Goal: Task Accomplishment & Management: Use online tool/utility

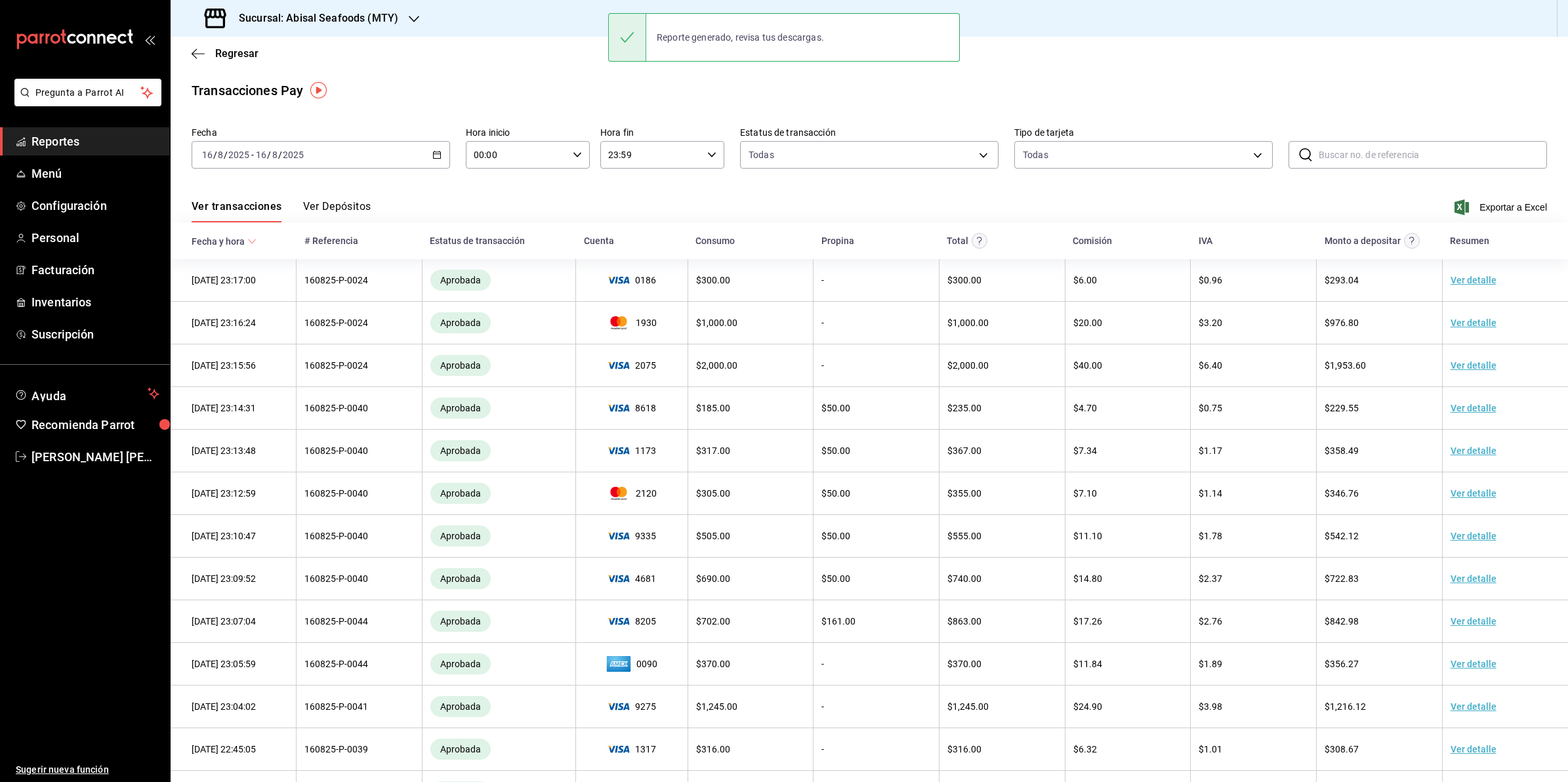
click at [308, 3] on div "Sucursal: Abisal Seafoods (MTY)" at bounding box center [303, 18] width 243 height 37
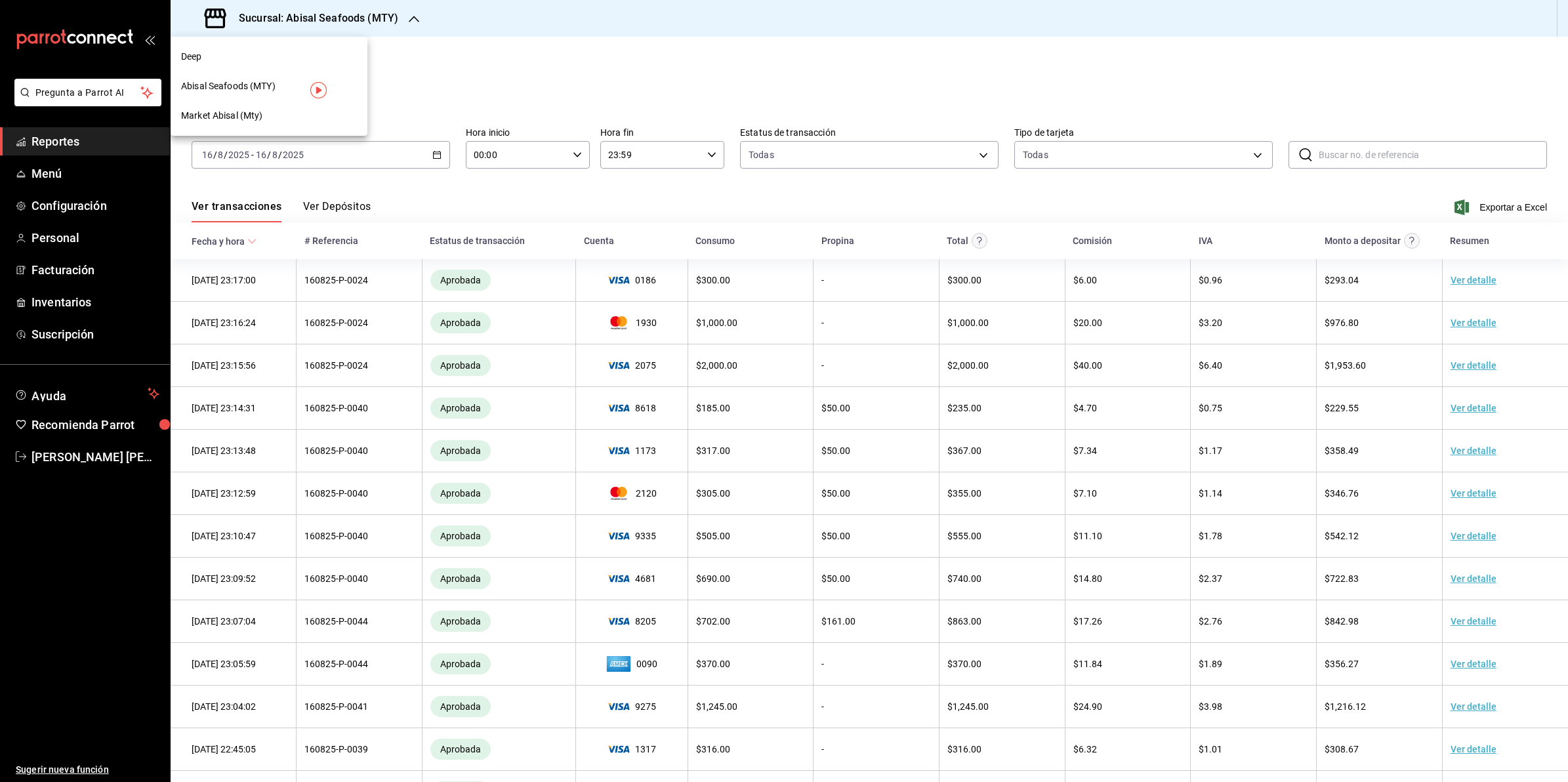
click at [261, 52] on div "Deep" at bounding box center [269, 57] width 176 height 14
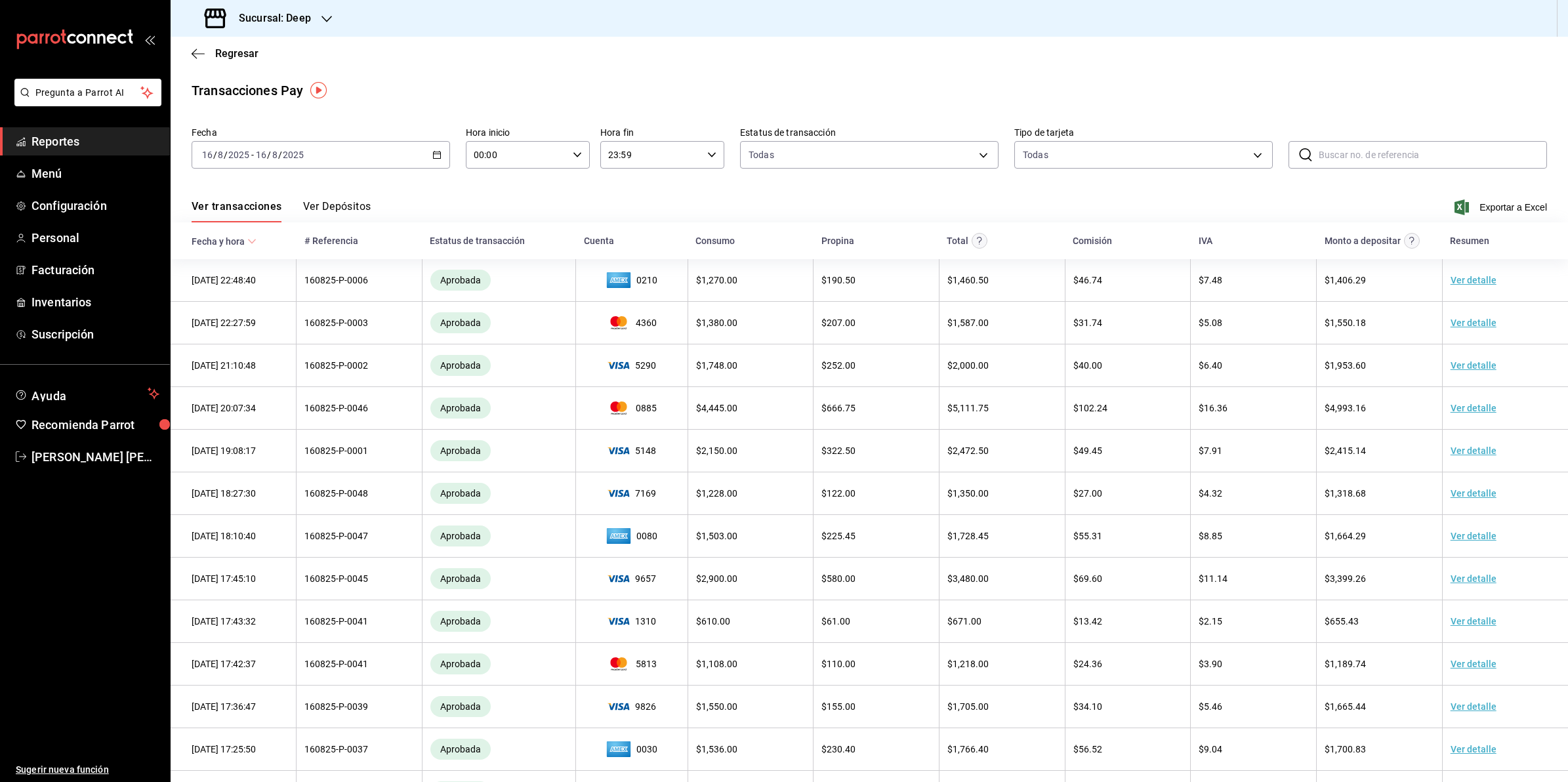
click at [113, 132] on span "Reportes" at bounding box center [95, 141] width 128 height 18
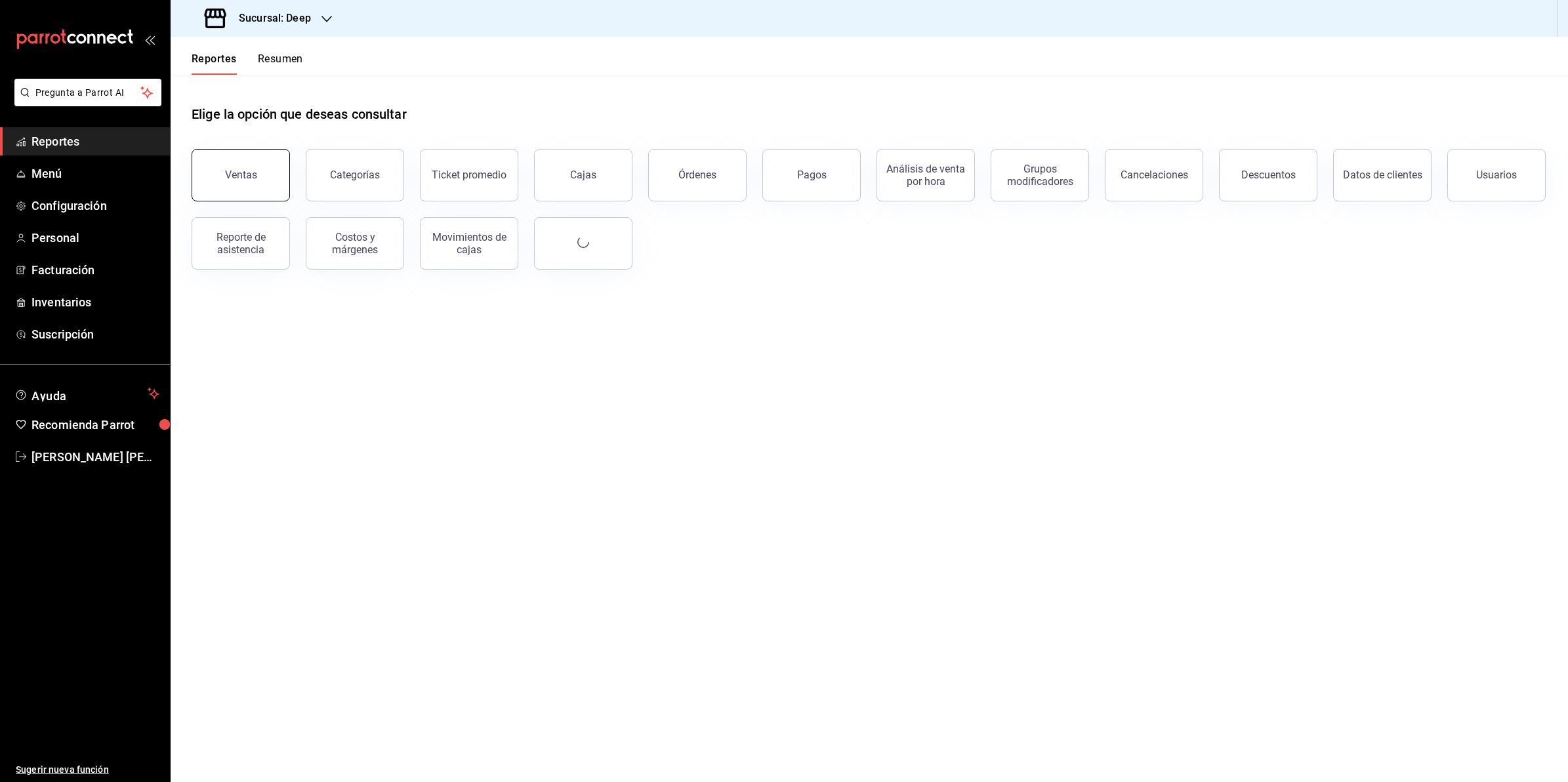
click at [234, 175] on div "Ventas" at bounding box center [241, 175] width 32 height 13
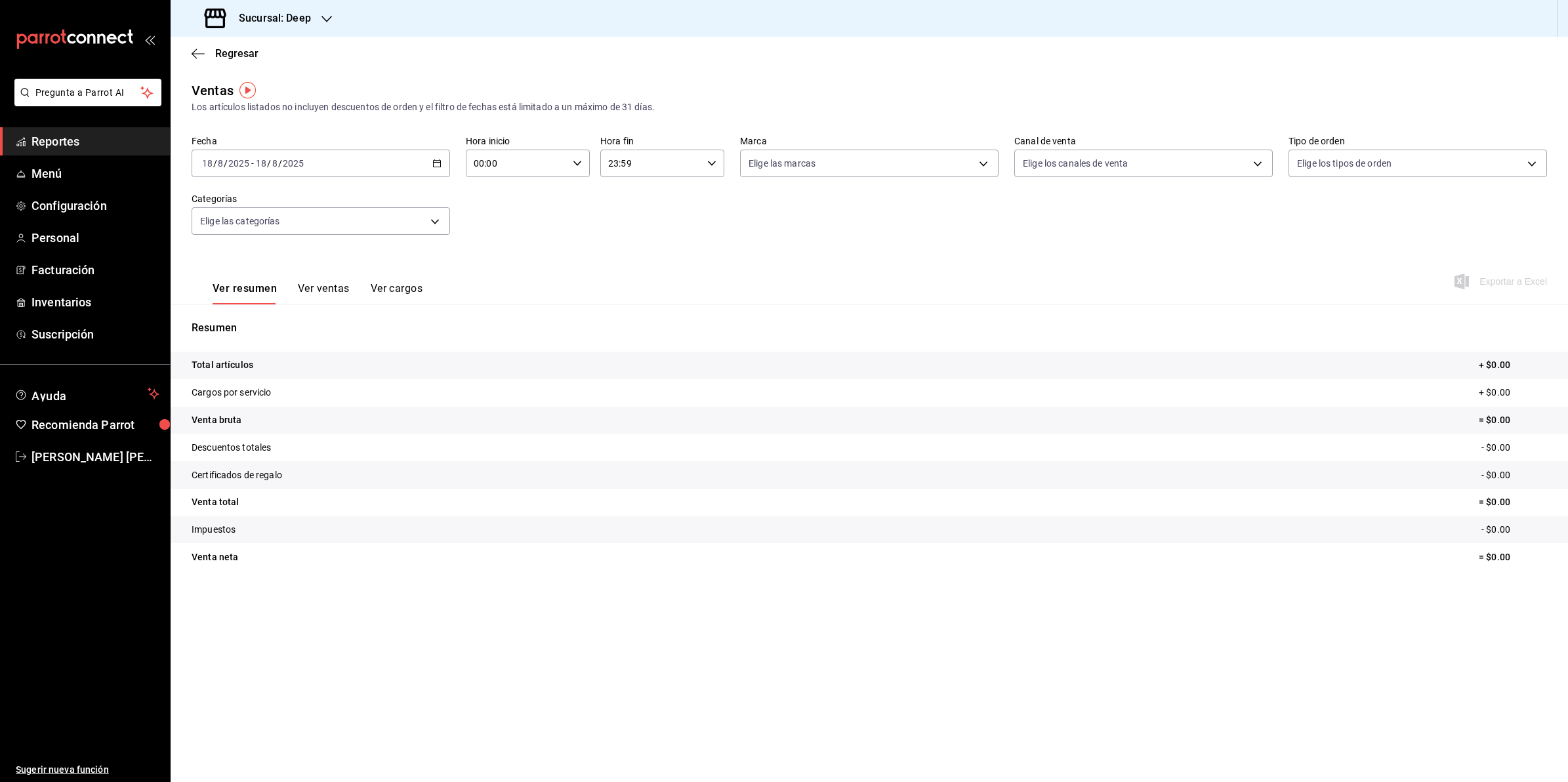
click at [434, 165] on icon "button" at bounding box center [437, 163] width 9 height 9
click at [231, 320] on span "Rango de fechas" at bounding box center [253, 321] width 102 height 14
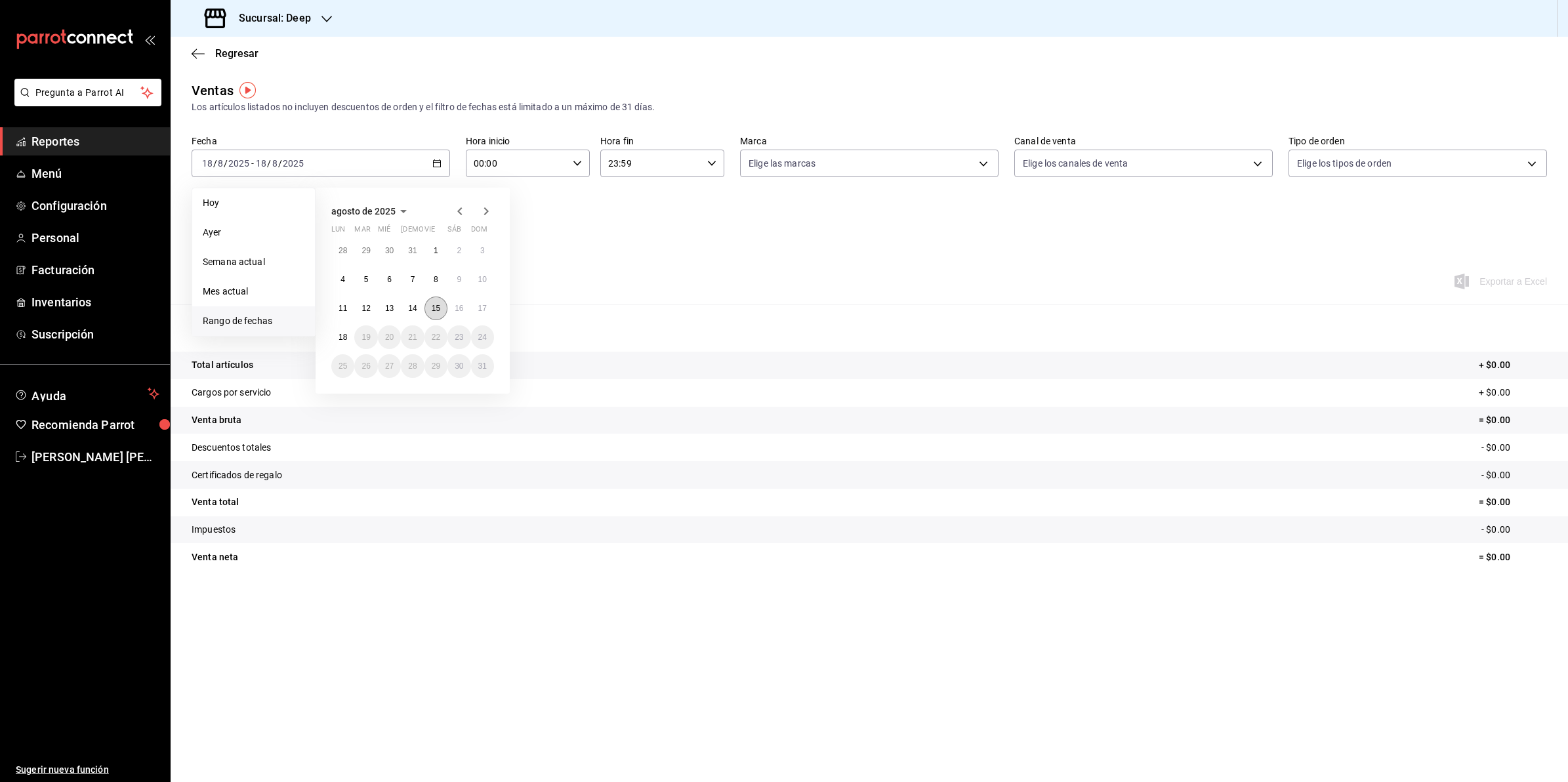
click at [436, 303] on abbr "15" at bounding box center [436, 308] width 9 height 9
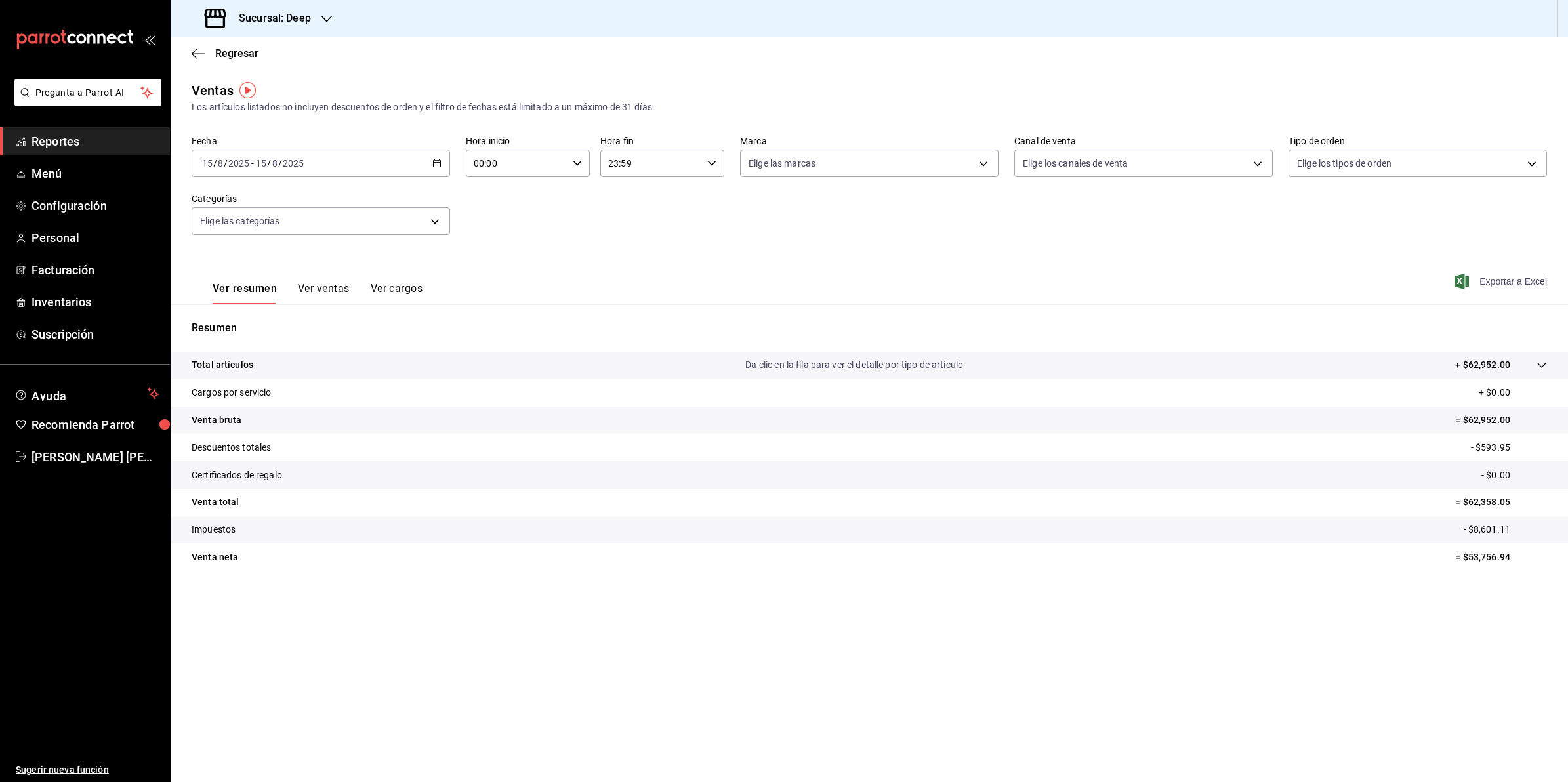
click at [1487, 281] on span "Exportar a Excel" at bounding box center [1502, 282] width 90 height 16
click at [221, 47] on span "Regresar" at bounding box center [236, 53] width 43 height 13
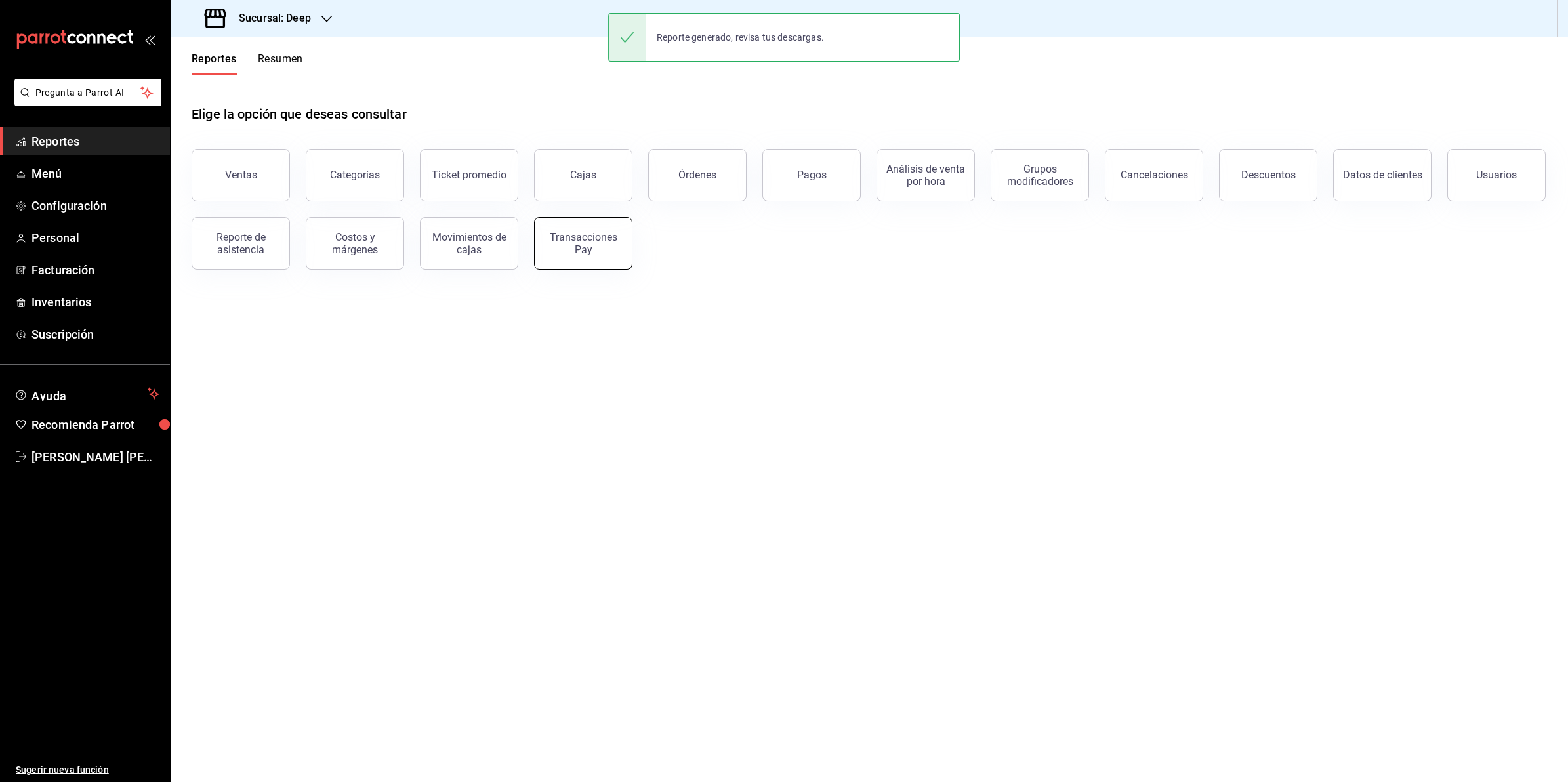
click at [576, 227] on button "Transacciones Pay" at bounding box center [583, 243] width 99 height 52
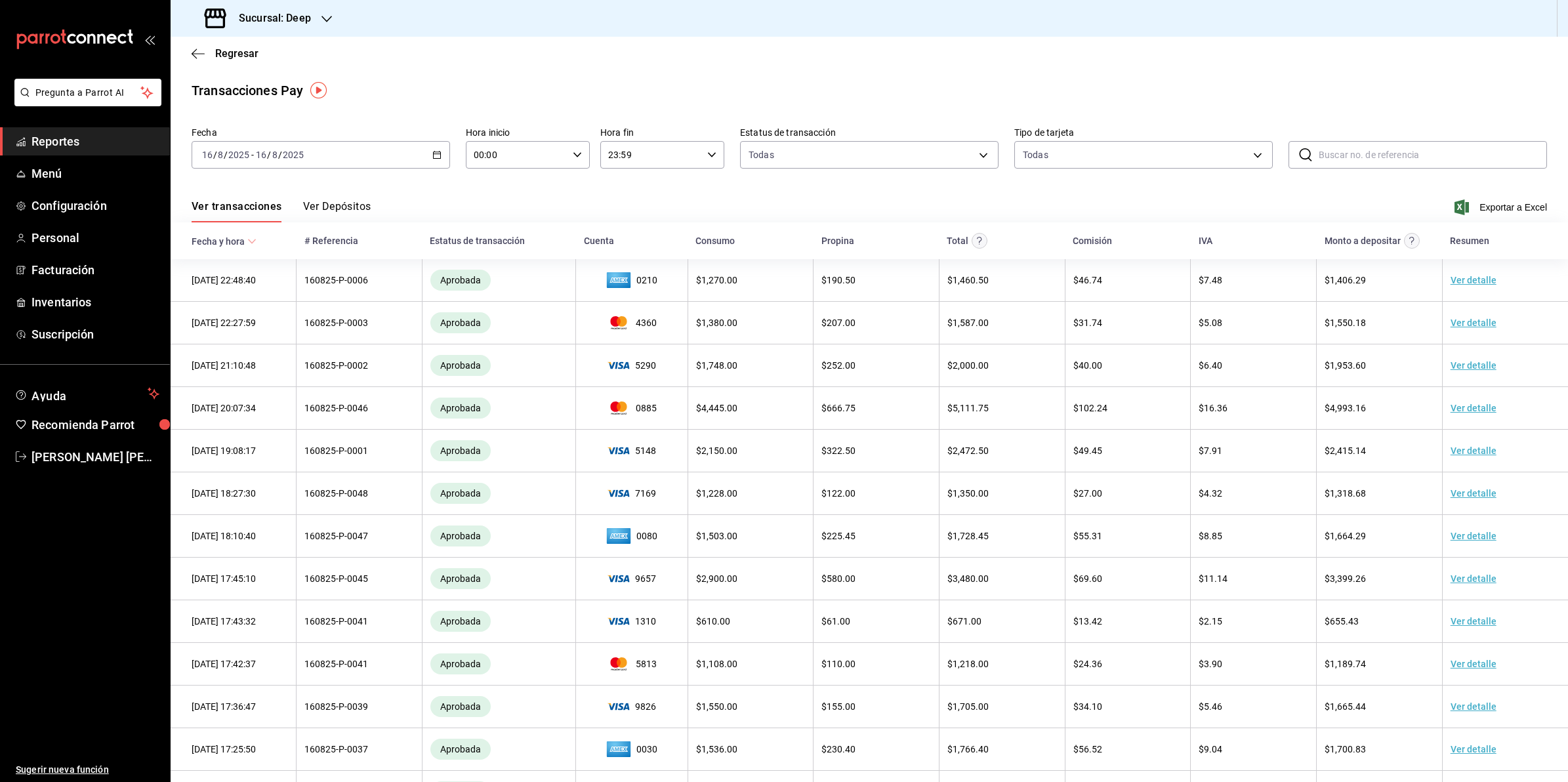
click at [434, 151] on icon "button" at bounding box center [437, 155] width 9 height 9
click at [233, 339] on span "Rango de fechas" at bounding box center [253, 343] width 102 height 14
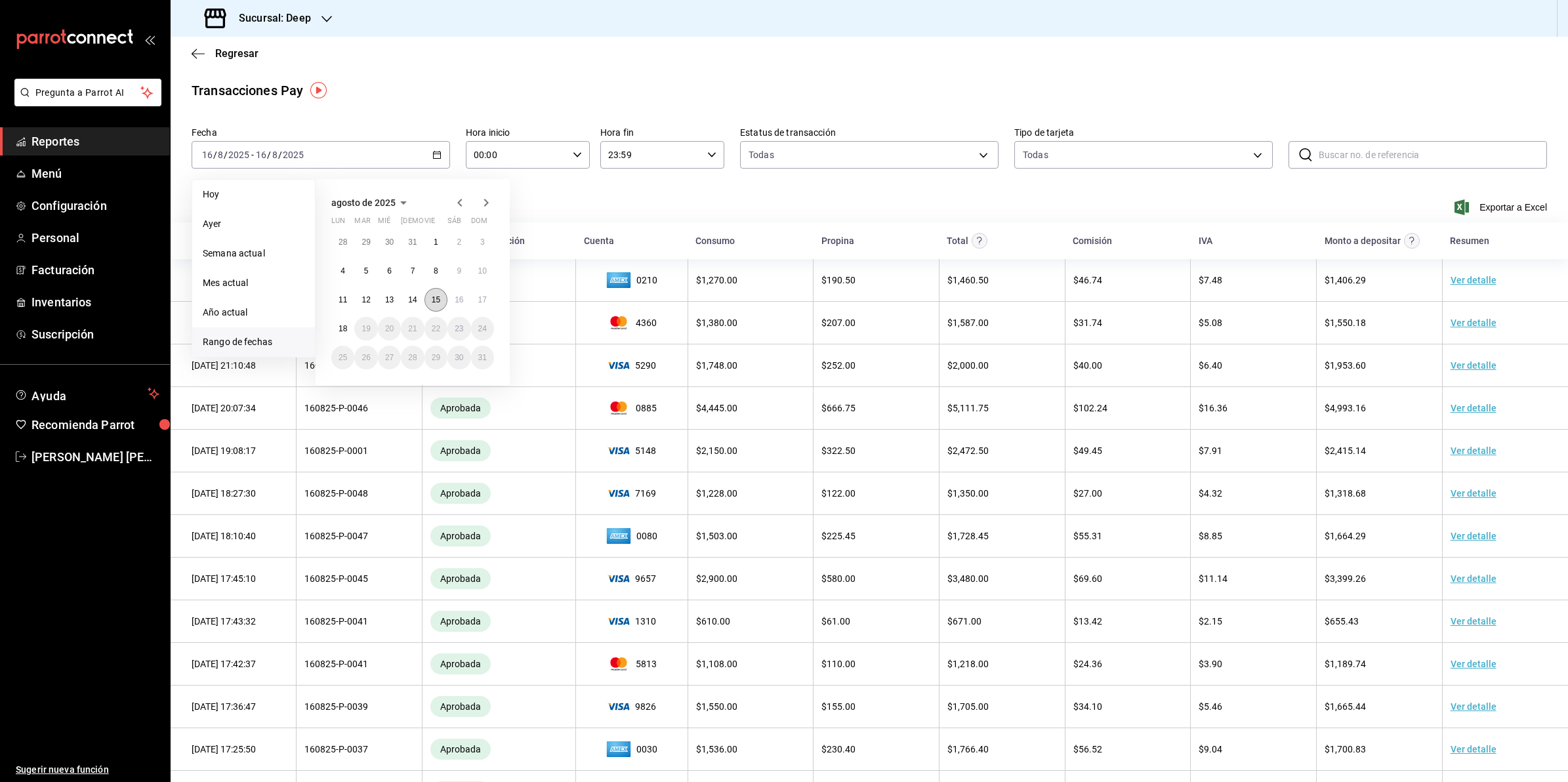
click at [440, 303] on abbr "15" at bounding box center [436, 300] width 9 height 9
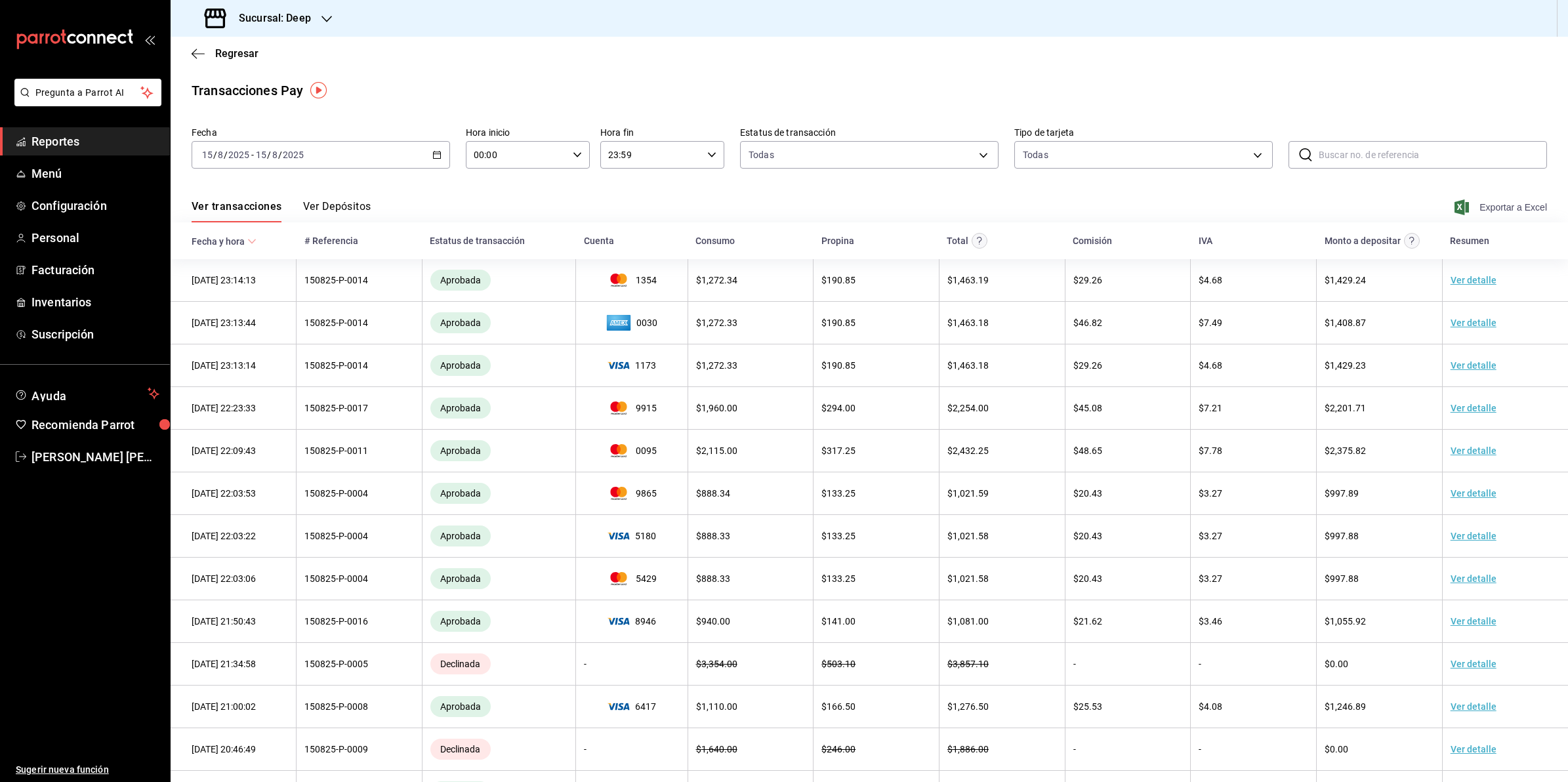
click at [1506, 203] on span "Exportar a Excel" at bounding box center [1502, 207] width 90 height 16
